Goal: Use online tool/utility: Utilize a website feature to perform a specific function

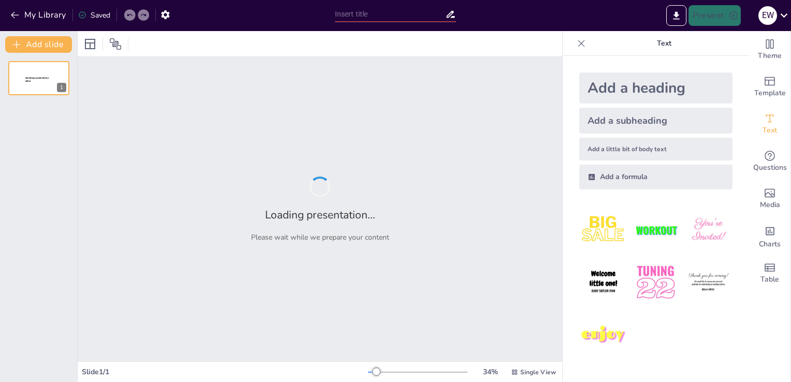
type input "Imported ملخص البحث2.pptx"
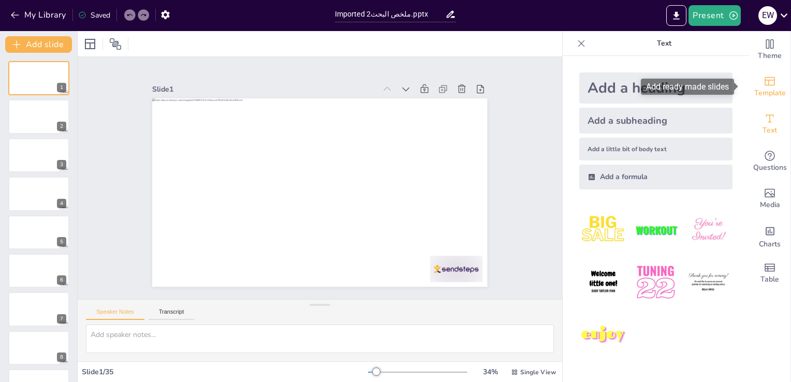
click at [764, 93] on span "Template" at bounding box center [771, 93] width 32 height 11
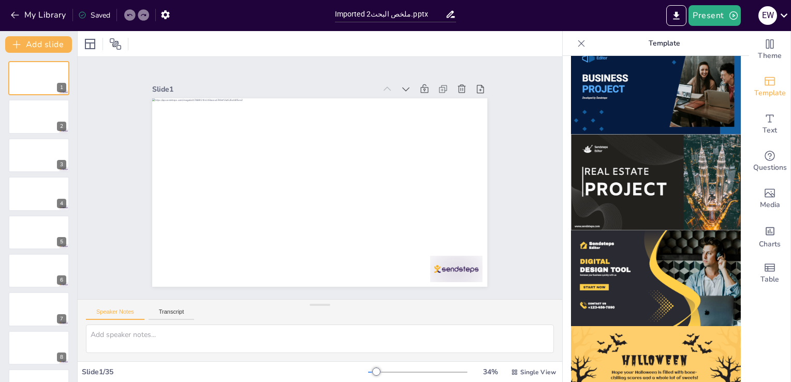
scroll to position [987, 0]
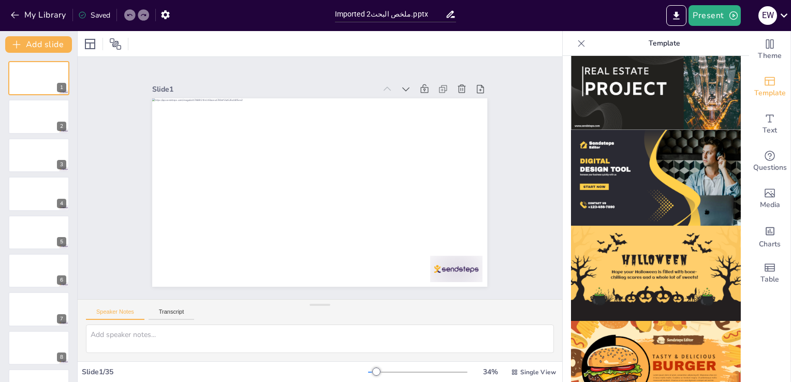
click at [658, 144] on img at bounding box center [656, 178] width 170 height 96
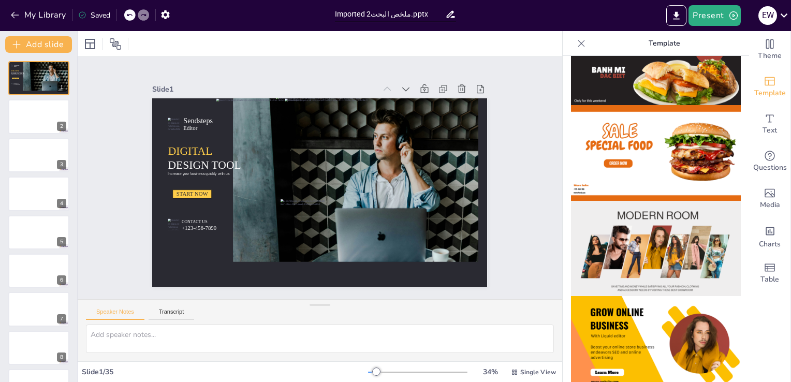
scroll to position [0, 0]
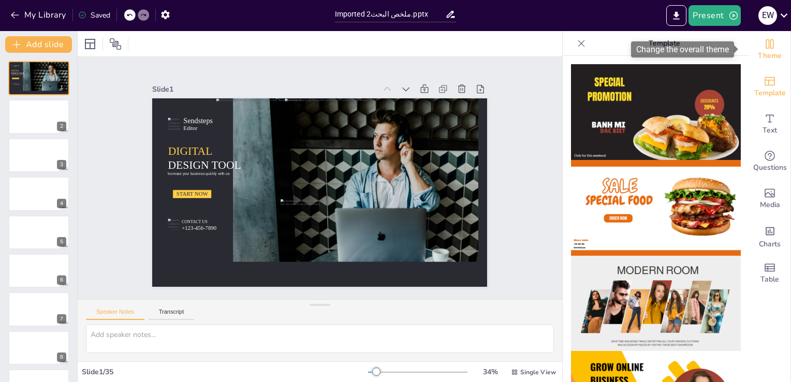
click at [760, 52] on span "Theme" at bounding box center [770, 55] width 24 height 11
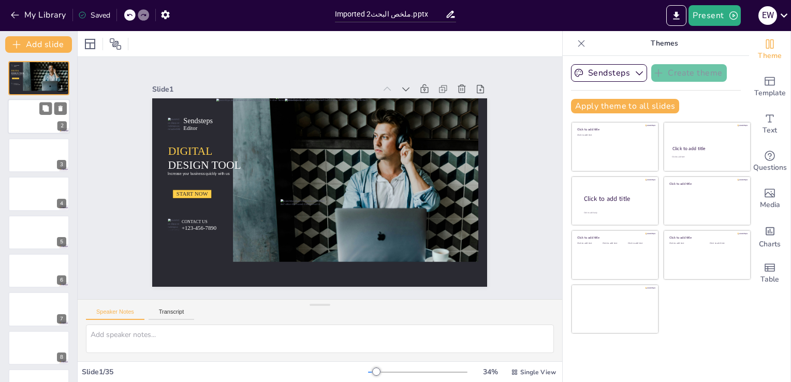
click at [44, 123] on div at bounding box center [39, 116] width 62 height 35
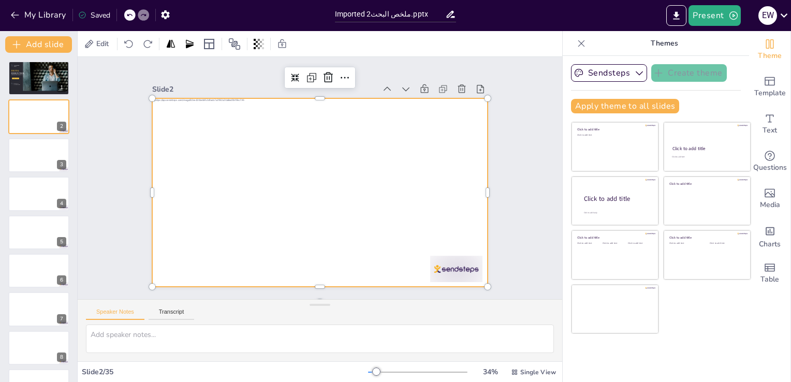
click at [290, 259] on div at bounding box center [318, 192] width 353 height 223
click at [486, 142] on div "Slide 1 Sendsteps Editor DIGITAL DESIGN TOOL Increase your business quickly wit…" at bounding box center [319, 178] width 393 height 218
click at [398, 144] on div at bounding box center [317, 192] width 367 height 254
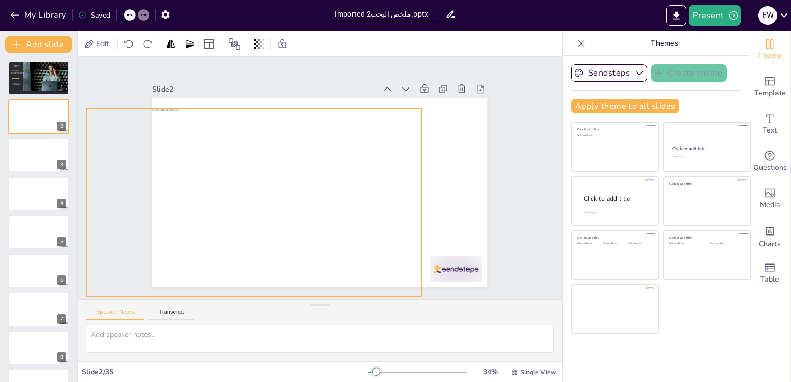
drag, startPoint x: 422, startPoint y: 145, endPoint x: 356, endPoint y: 155, distance: 66.5
click at [356, 155] on div at bounding box center [253, 202] width 335 height 189
click at [129, 47] on icon at bounding box center [128, 44] width 8 height 8
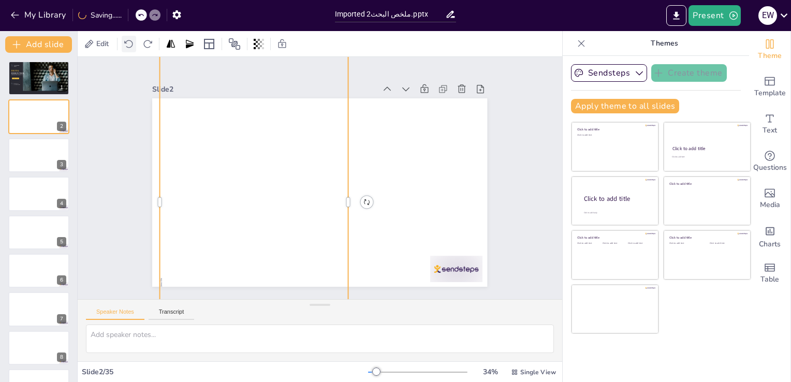
click at [129, 47] on icon at bounding box center [128, 44] width 8 height 8
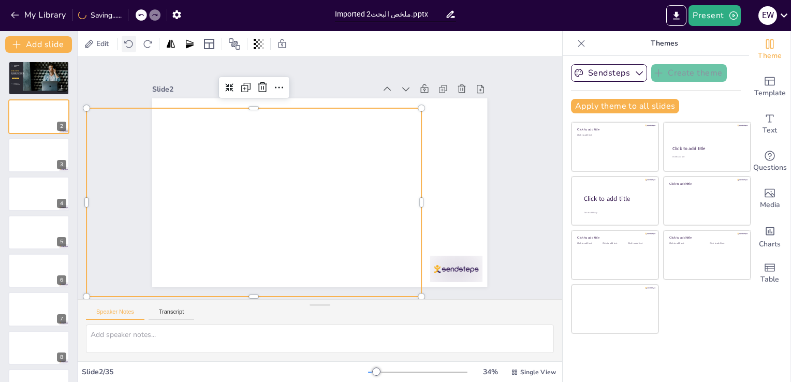
click at [129, 47] on icon at bounding box center [128, 44] width 8 height 8
